Goal: Task Accomplishment & Management: Use online tool/utility

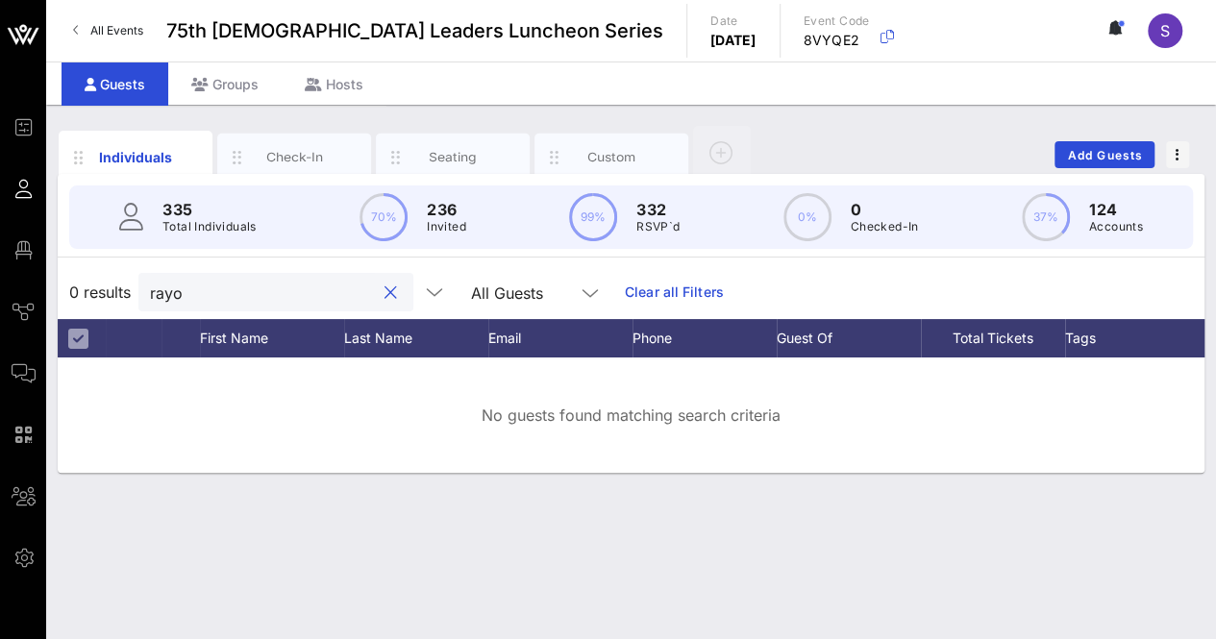
click at [200, 294] on input "rayo" at bounding box center [262, 292] width 225 height 25
click at [202, 293] on input "rayo" at bounding box center [262, 292] width 225 height 25
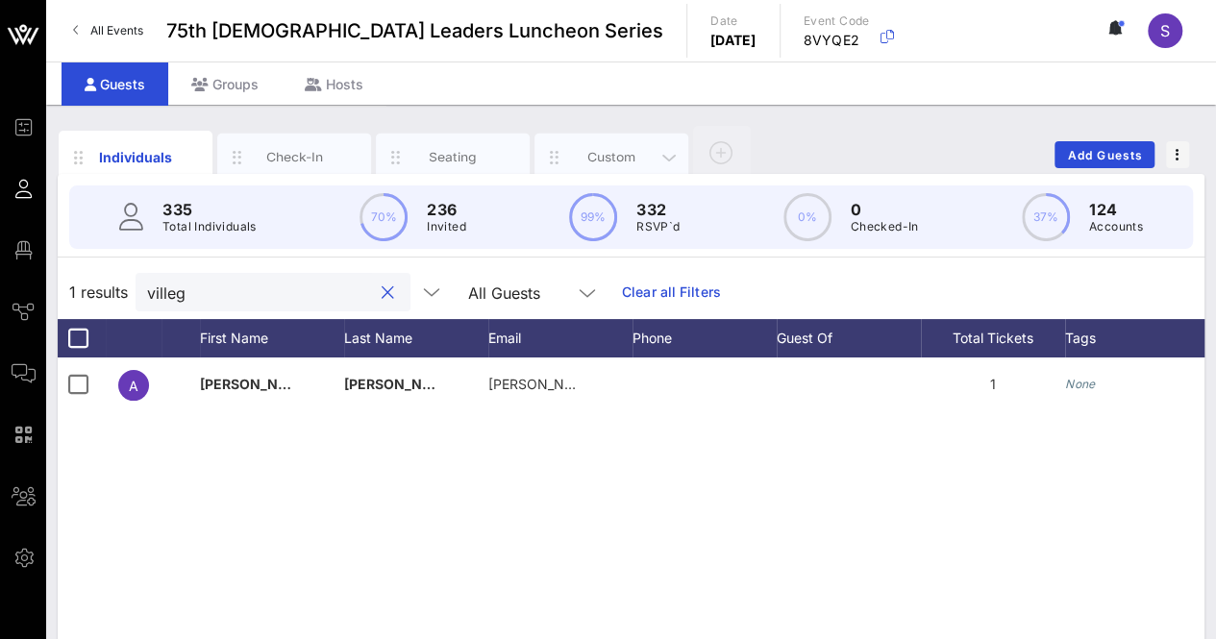
type input "villeg"
click at [646, 164] on div "Custom" at bounding box center [612, 157] width 86 height 18
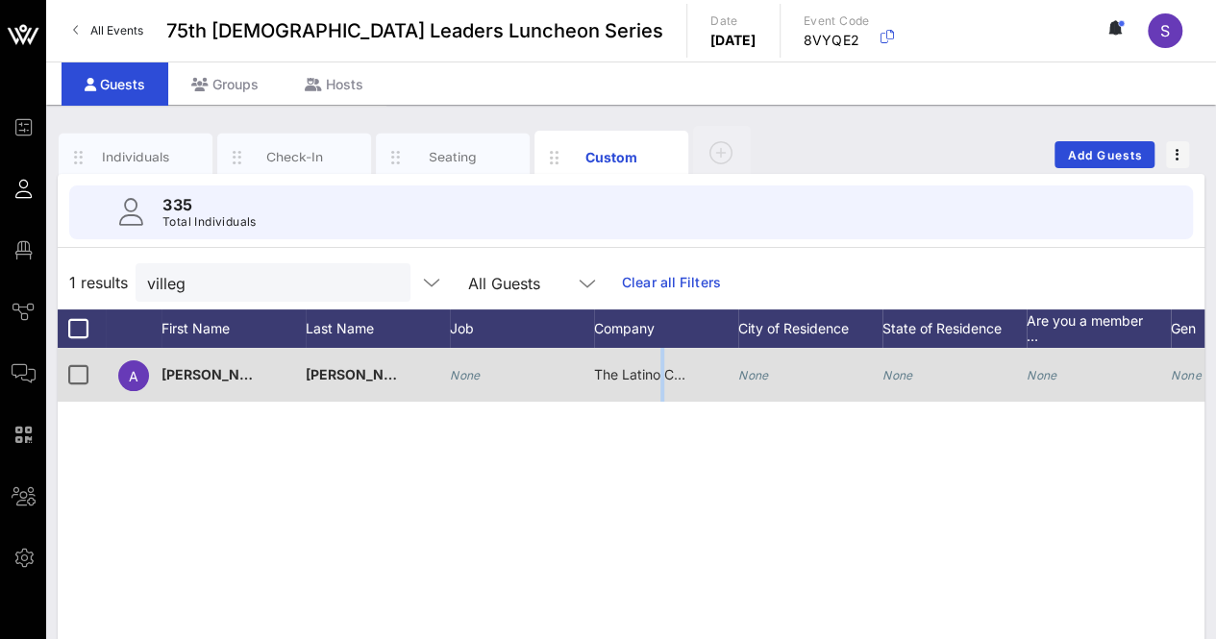
click at [663, 364] on div "The Latino Comedy Project" at bounding box center [642, 375] width 96 height 54
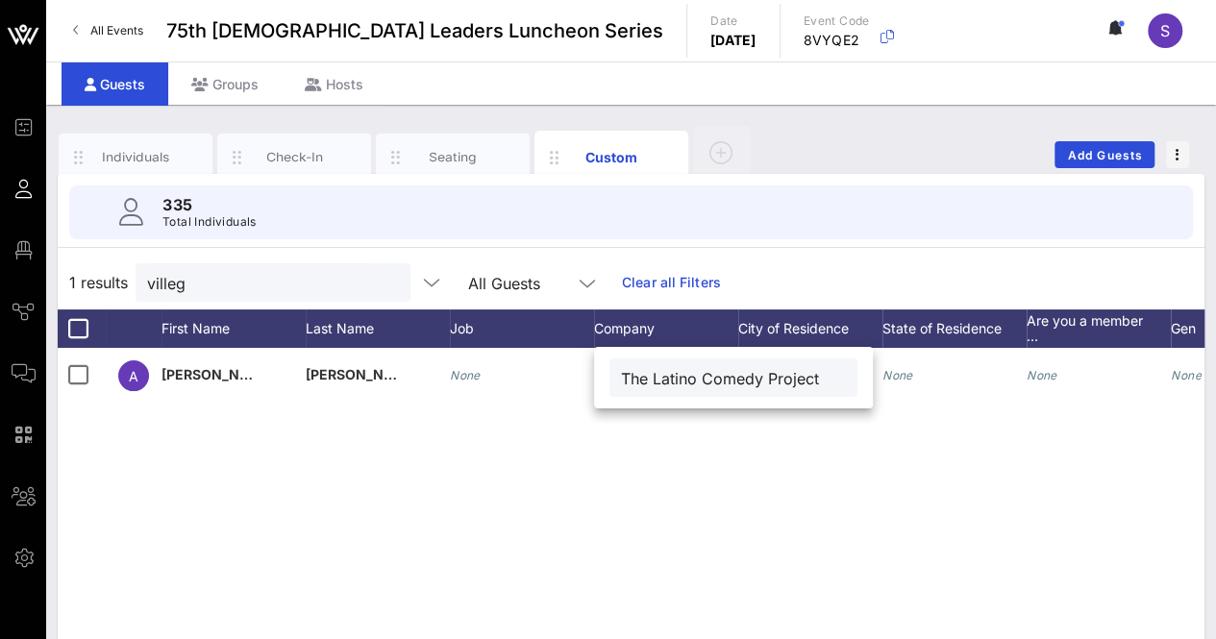
click at [749, 504] on div "A [PERSON_NAME] None The Latino Comedy Project None None None None None None" at bounding box center [631, 636] width 1146 height 577
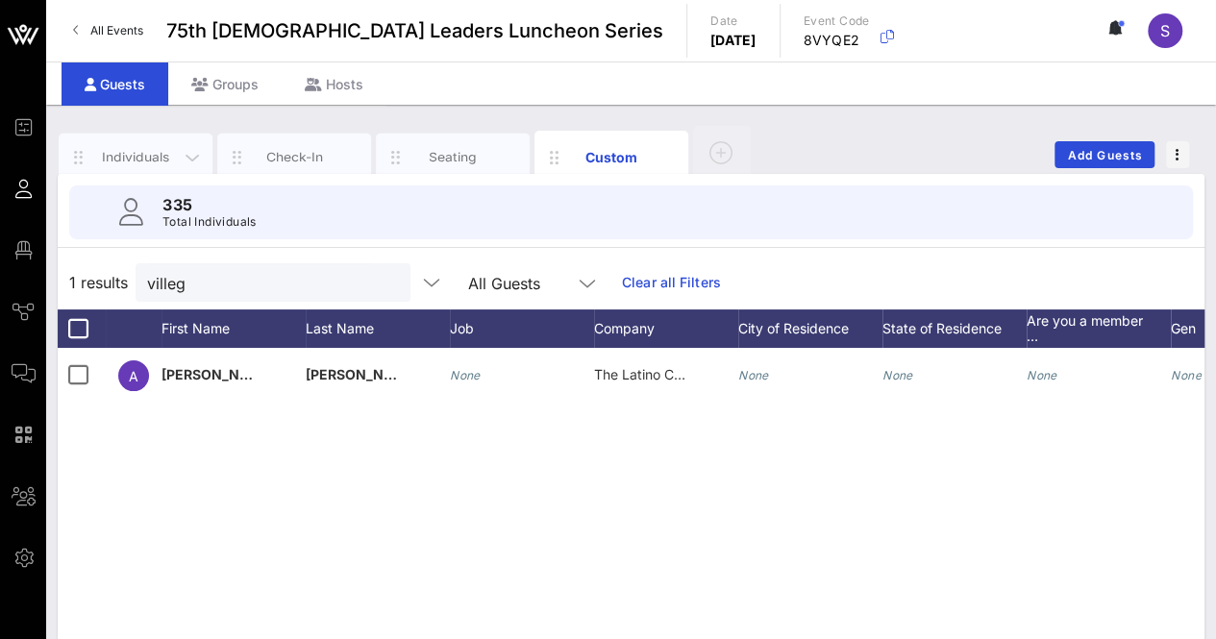
click at [134, 149] on div "Individuals" at bounding box center [136, 157] width 86 height 18
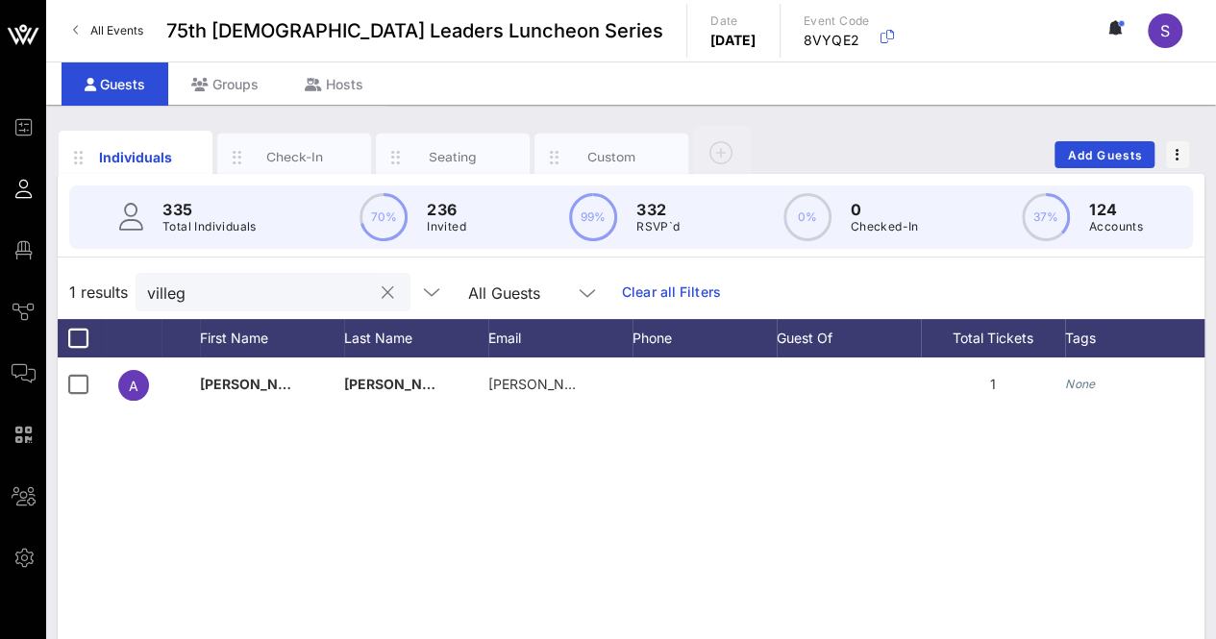
click at [381, 291] on button "clear icon" at bounding box center [387, 292] width 12 height 19
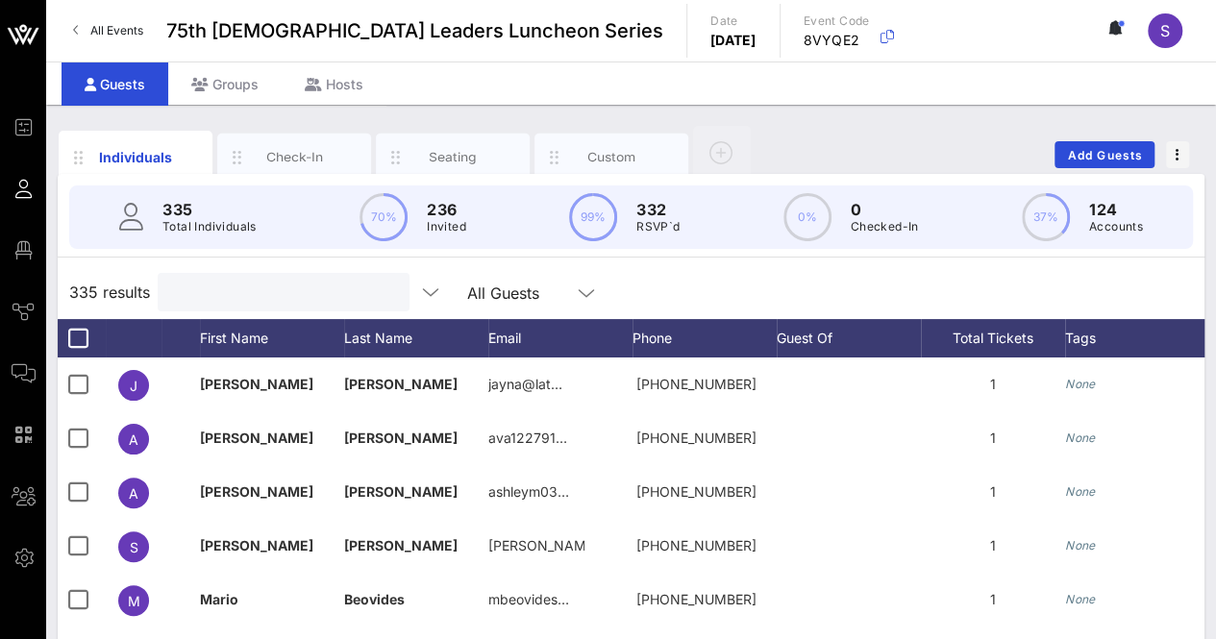
click at [761, 274] on div "335 results All Guests" at bounding box center [631, 292] width 1146 height 54
